Goal: Task Accomplishment & Management: Manage account settings

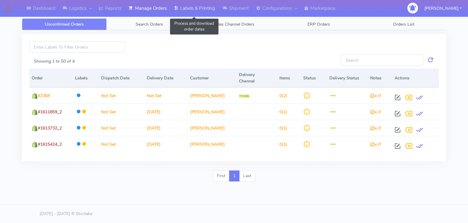
click at [188, 5] on link "Labels & Printing" at bounding box center [194, 8] width 48 height 17
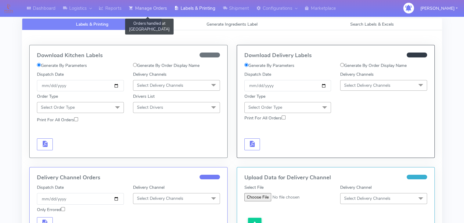
click at [145, 12] on link "Manage Orders" at bounding box center [147, 8] width 45 height 17
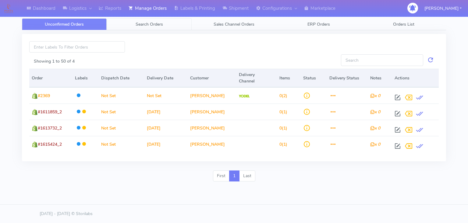
click at [160, 26] on span "Search Orders" at bounding box center [149, 24] width 27 height 6
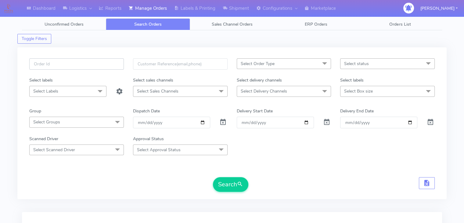
click at [70, 67] on input "text" at bounding box center [76, 63] width 95 height 11
drag, startPoint x: 54, startPoint y: 63, endPoint x: 41, endPoint y: 62, distance: 12.9
click at [37, 64] on input "#1602067_1" at bounding box center [76, 63] width 95 height 11
paste input "1615232"
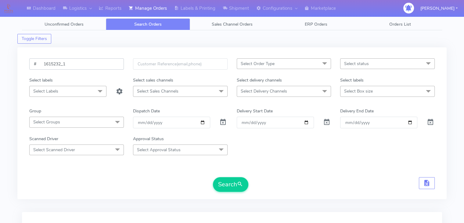
click at [43, 64] on input "# 1615232_1" at bounding box center [76, 63] width 95 height 11
type input "#1615232_1"
drag, startPoint x: 236, startPoint y: 190, endPoint x: 230, endPoint y: 191, distance: 6.2
click at [235, 190] on button "Search" at bounding box center [230, 184] width 35 height 15
click at [223, 122] on span at bounding box center [222, 123] width 7 height 6
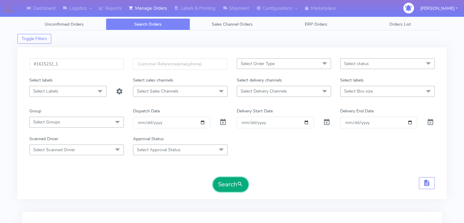
click at [218, 183] on button "Search" at bounding box center [230, 184] width 35 height 15
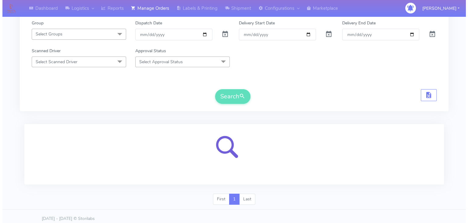
scroll to position [92, 0]
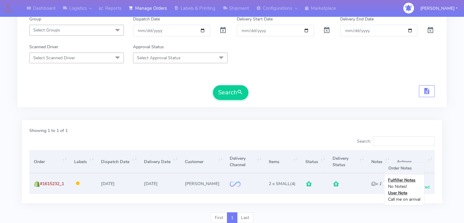
click at [372, 183] on icon "x 1" at bounding box center [376, 184] width 10 height 6
click at [400, 185] on span at bounding box center [399, 187] width 11 height 6
select select "2"
